Goal: Navigation & Orientation: Find specific page/section

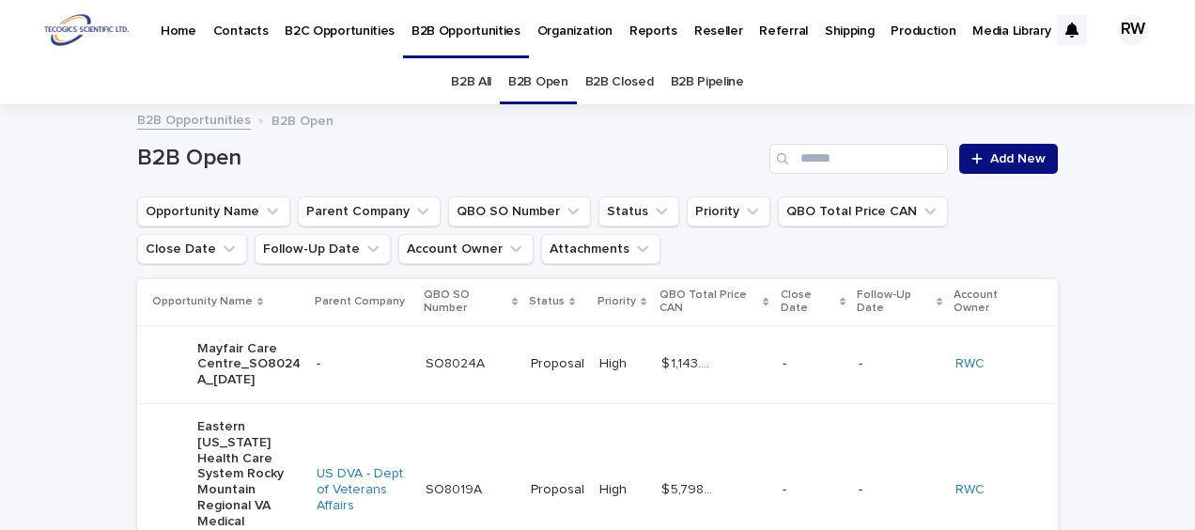
click at [827, 30] on p "Shipping" at bounding box center [850, 19] width 50 height 39
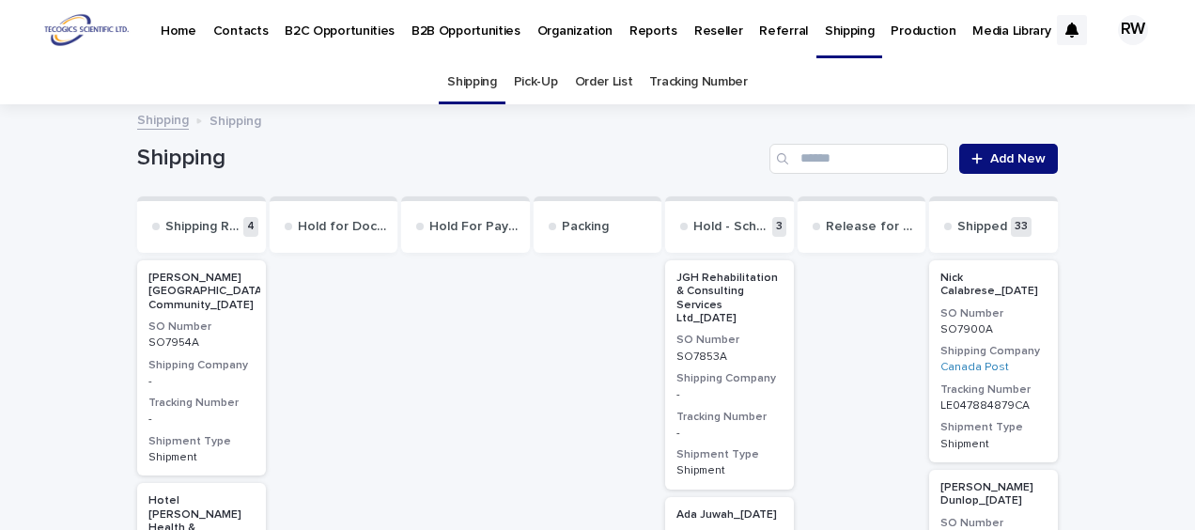
click at [455, 26] on p "B2B Opportunities" at bounding box center [466, 19] width 109 height 39
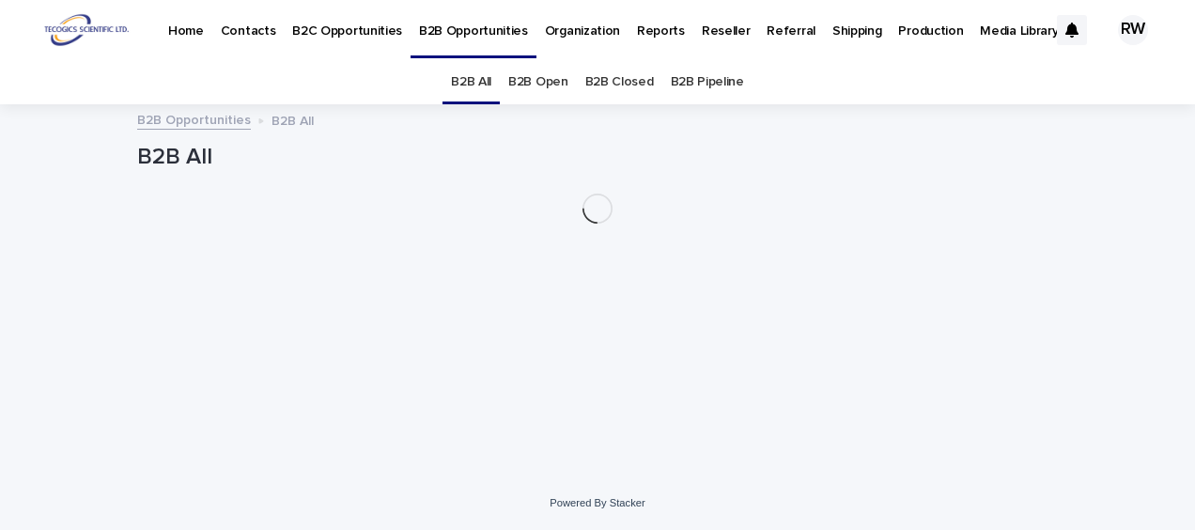
click at [535, 77] on link "B2B Open" at bounding box center [538, 82] width 60 height 44
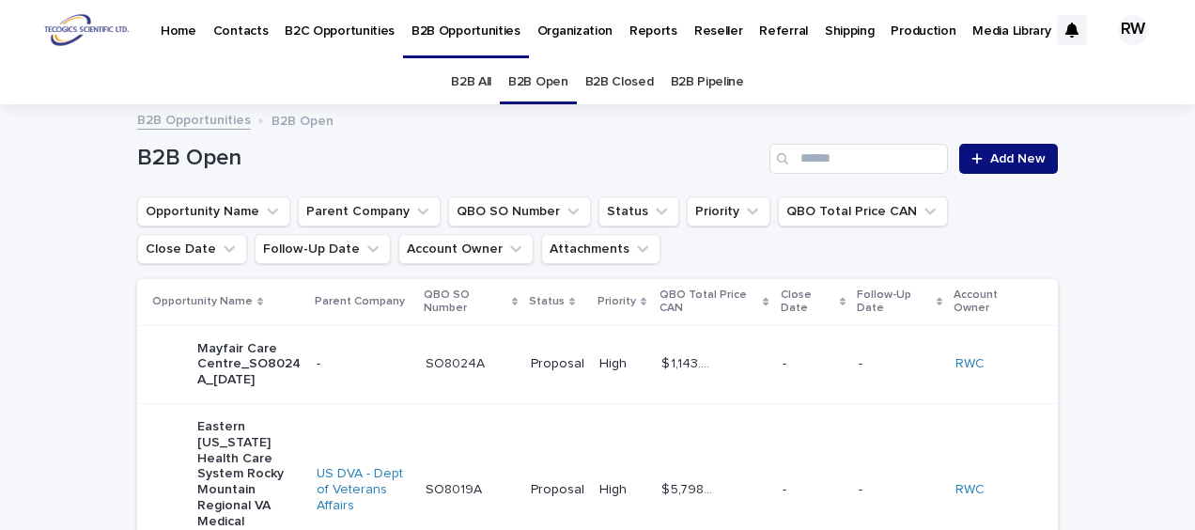
click at [355, 31] on p "B2C Opportunities" at bounding box center [340, 19] width 110 height 39
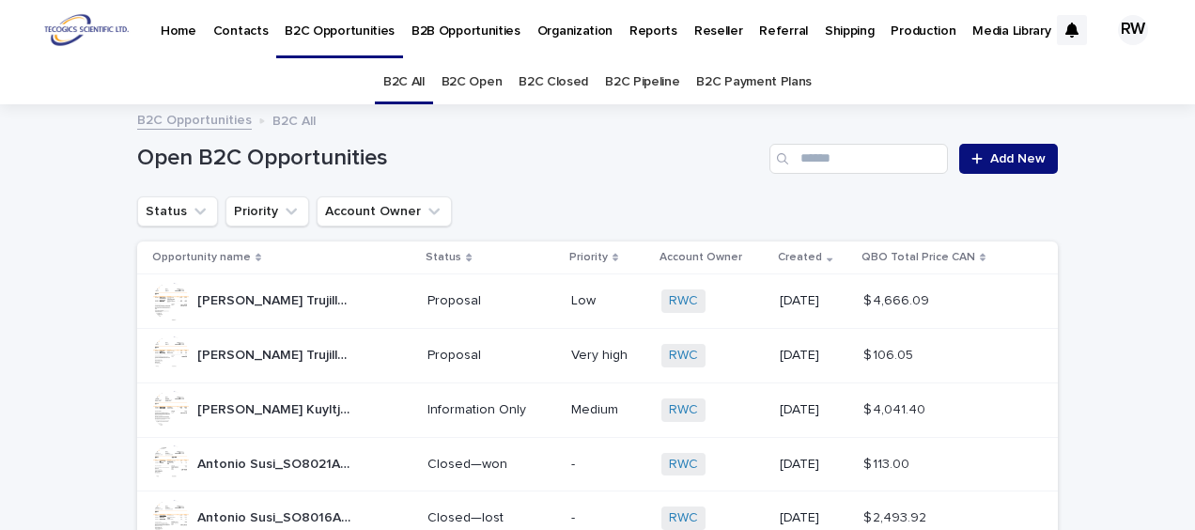
click at [468, 74] on link "B2C Open" at bounding box center [472, 82] width 61 height 44
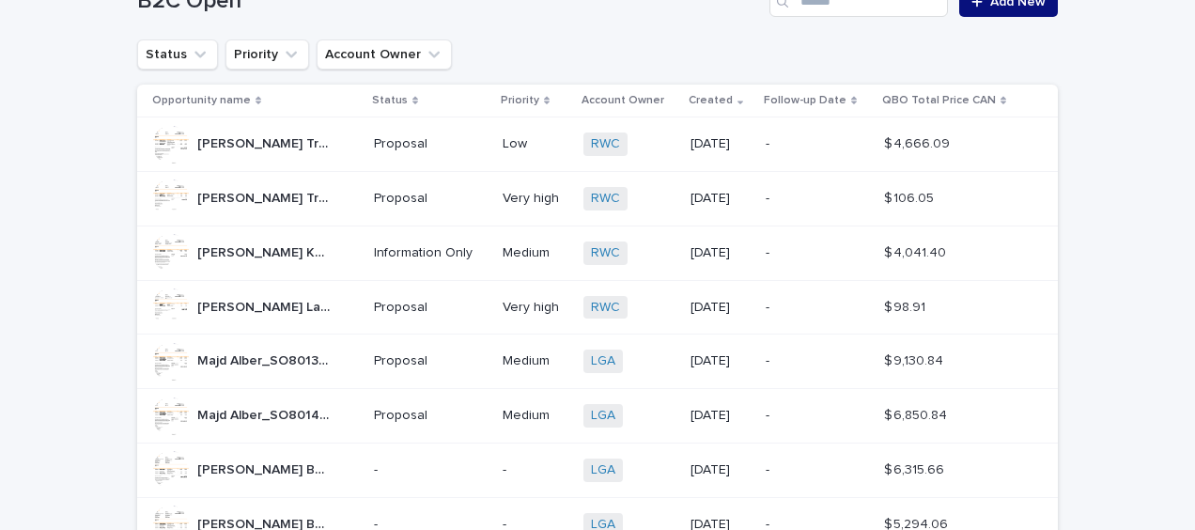
scroll to position [188, 0]
